Goal: Transaction & Acquisition: Obtain resource

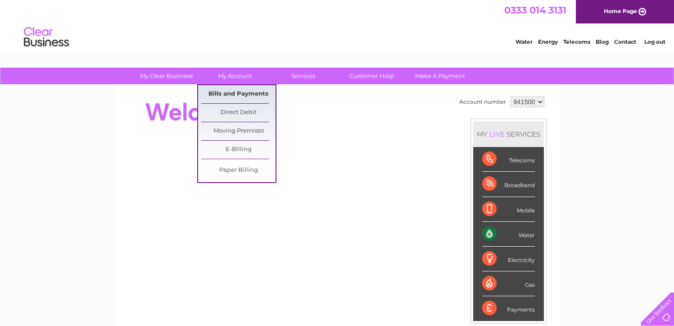
click at [244, 95] on link "Bills and Payments" at bounding box center [238, 94] width 74 height 18
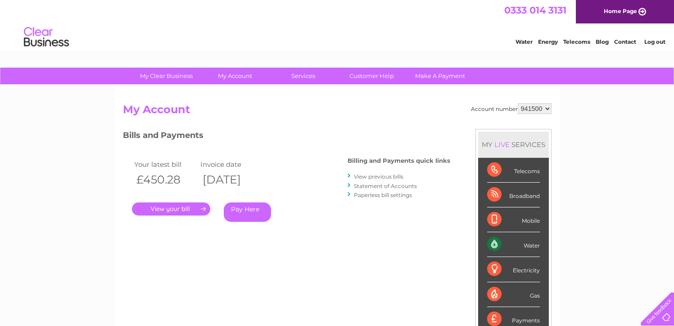
click at [169, 211] on link "." at bounding box center [171, 208] width 78 height 13
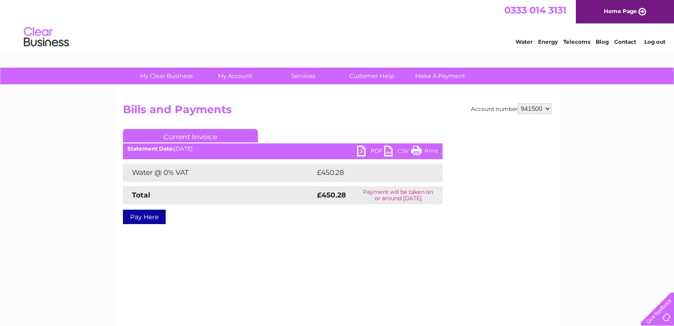
click at [358, 153] on link "PDF" at bounding box center [370, 152] width 27 height 13
